Goal: Find specific page/section: Find specific page/section

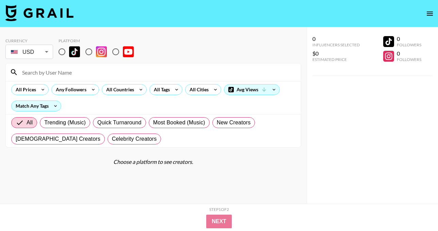
click at [60, 53] on input "radio" at bounding box center [62, 52] width 14 height 14
radio input "true"
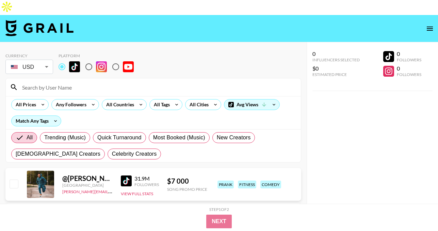
click at [60, 82] on input at bounding box center [157, 87] width 279 height 11
paste input "goodmeredith"
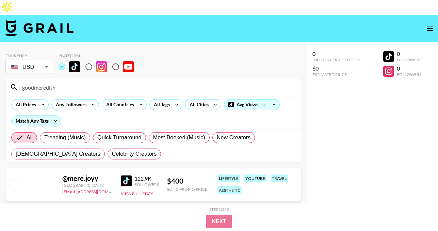
type input "goodmeredith"
click at [91, 60] on input "radio" at bounding box center [89, 67] width 14 height 14
radio input "true"
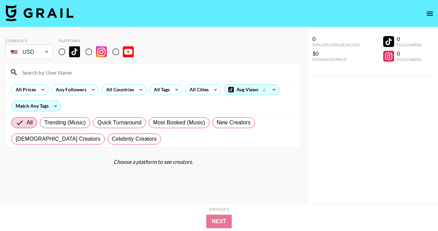
click at [62, 50] on input "radio" at bounding box center [62, 52] width 14 height 14
radio input "true"
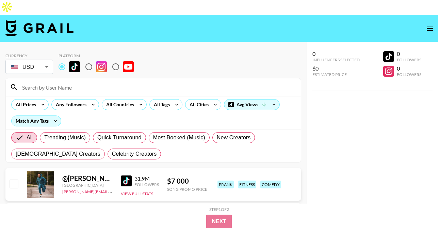
click at [58, 82] on input at bounding box center [157, 87] width 279 height 11
paste input "queen_kirk"
type input "queen_kirk"
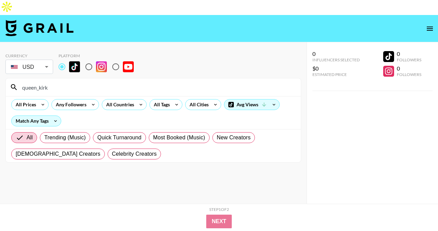
click at [22, 82] on input "queen_kirk" at bounding box center [157, 87] width 279 height 11
